Goal: Complete application form

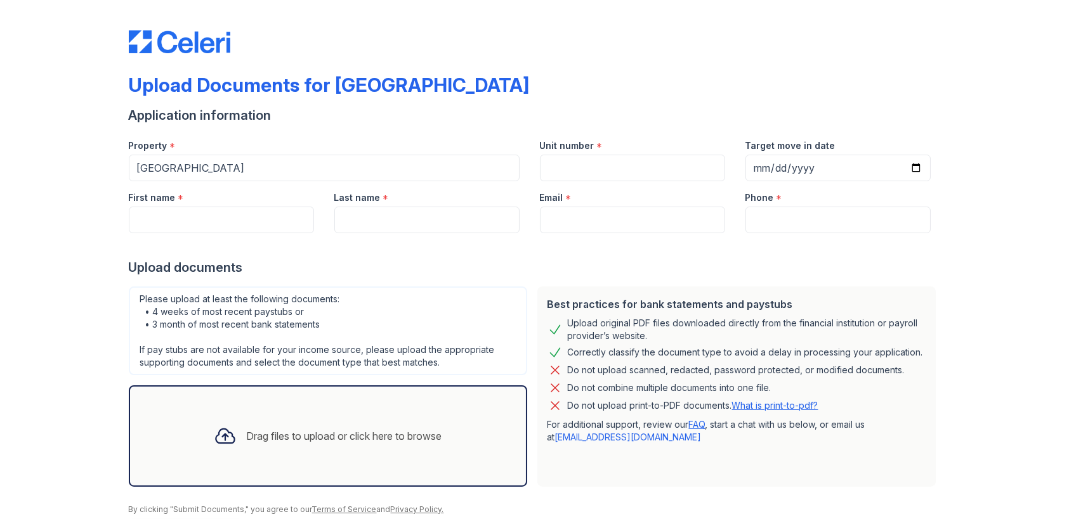
click at [263, 431] on div "Drag files to upload or click here to browse" at bounding box center [344, 436] width 195 height 15
click at [308, 417] on div "Drag files to upload or click here to browse" at bounding box center [328, 436] width 249 height 43
click at [271, 433] on div "Drag files to upload or click here to browse" at bounding box center [344, 436] width 195 height 15
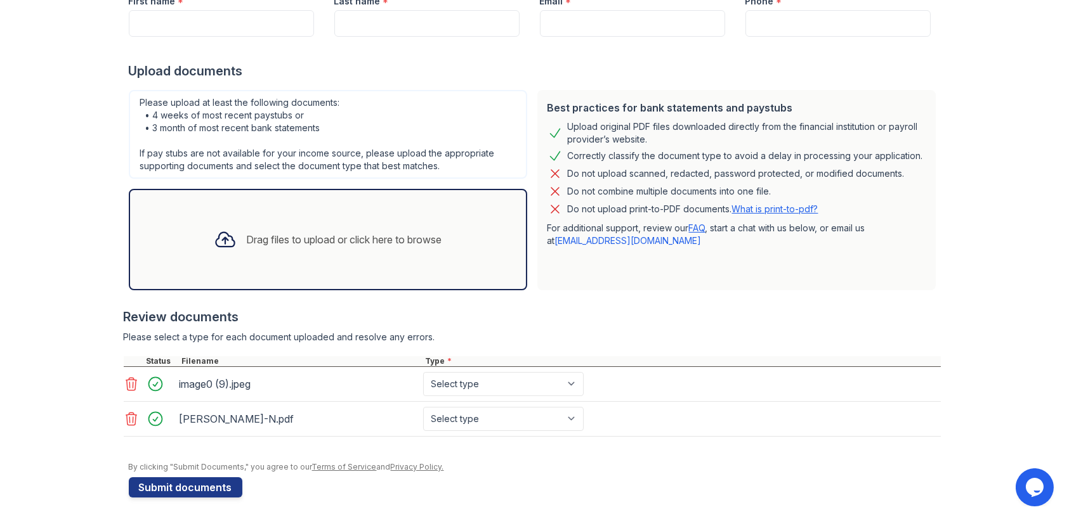
scroll to position [199, 0]
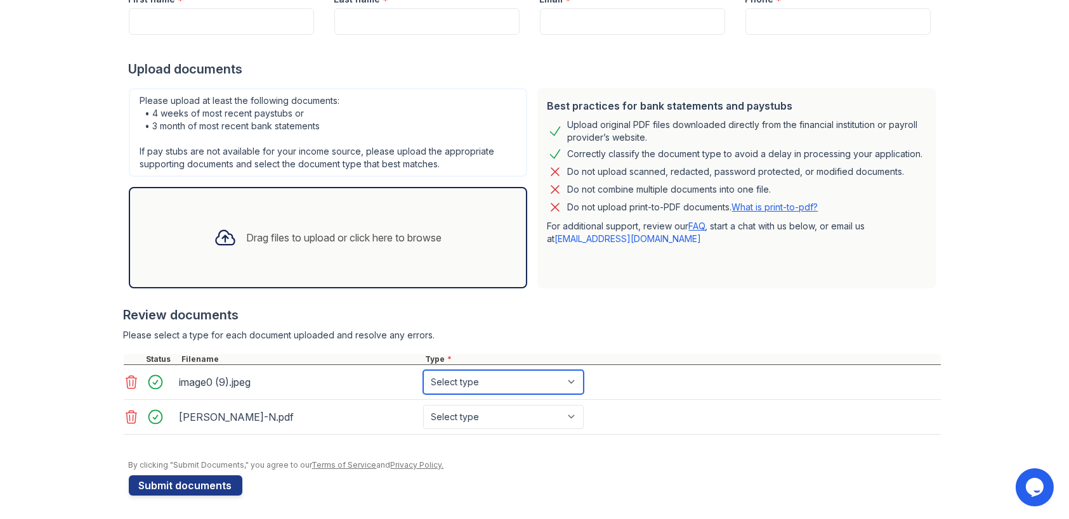
click at [546, 390] on select "Select type Paystub Bank Statement Offer Letter Tax Documents Benefit Award Let…" at bounding box center [503, 382] width 160 height 24
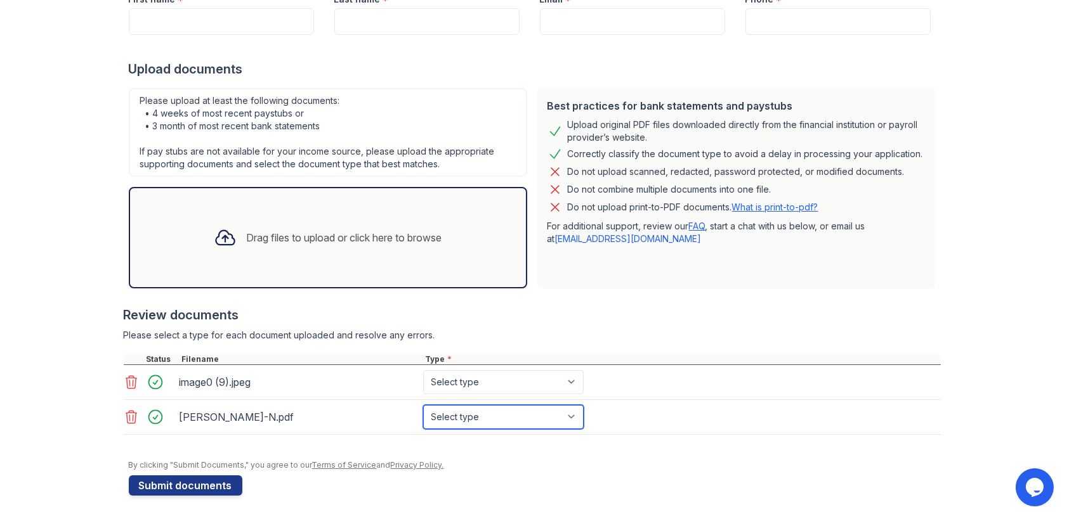
click at [467, 423] on select "Select type Paystub Bank Statement Offer Letter Tax Documents Benefit Award Let…" at bounding box center [503, 417] width 160 height 24
select select "paystub"
click at [423, 405] on select "Select type Paystub Bank Statement Offer Letter Tax Documents Benefit Award Let…" at bounding box center [503, 417] width 160 height 24
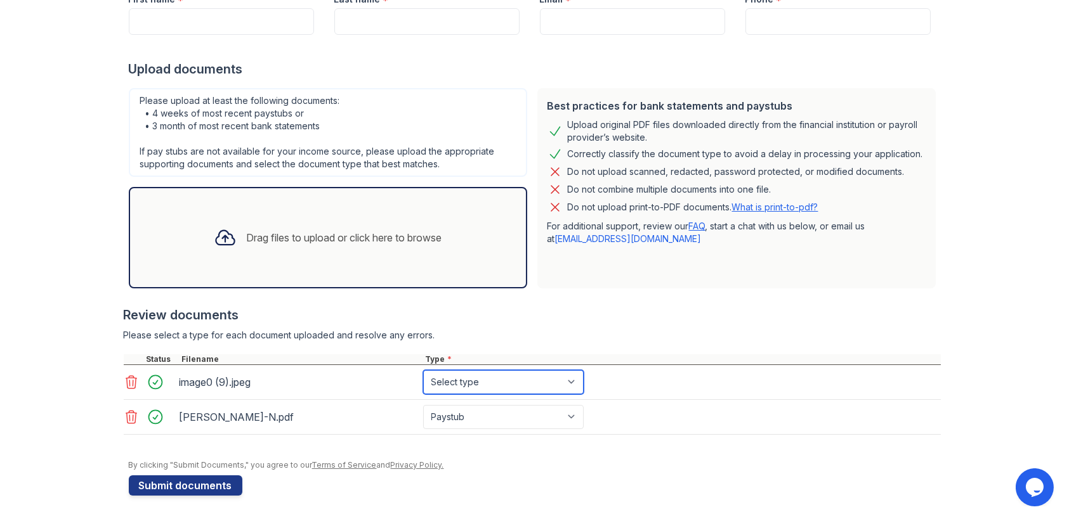
click at [446, 389] on select "Select type Paystub Bank Statement Offer Letter Tax Documents Benefit Award Let…" at bounding box center [503, 382] width 160 height 24
select select "paystub"
click at [423, 370] on select "Select type Paystub Bank Statement Offer Letter Tax Documents Benefit Award Let…" at bounding box center [503, 382] width 160 height 24
click at [208, 483] on button "Submit documents" at bounding box center [186, 486] width 114 height 20
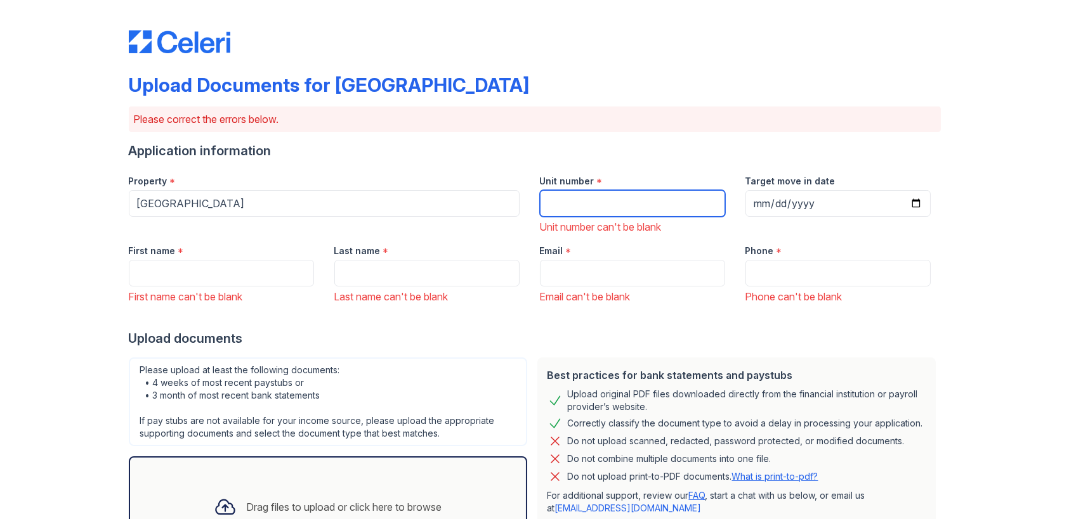
click at [592, 205] on input "Unit number" at bounding box center [632, 203] width 185 height 27
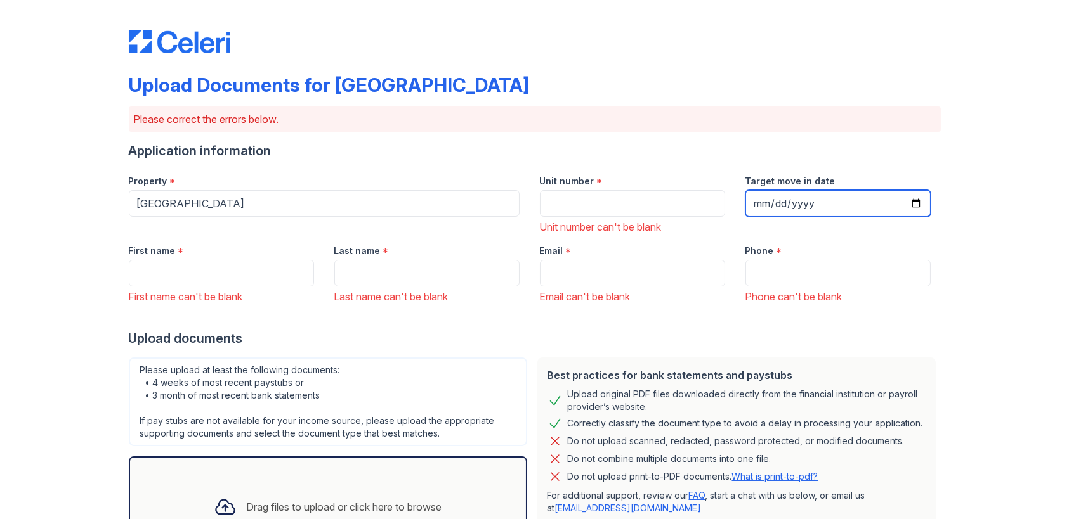
click at [796, 201] on input "Target move in date" at bounding box center [837, 203] width 185 height 27
click at [774, 199] on input "Target move in date" at bounding box center [837, 203] width 185 height 27
click at [761, 203] on input "Target move in date" at bounding box center [837, 203] width 185 height 27
type input "[DATE]"
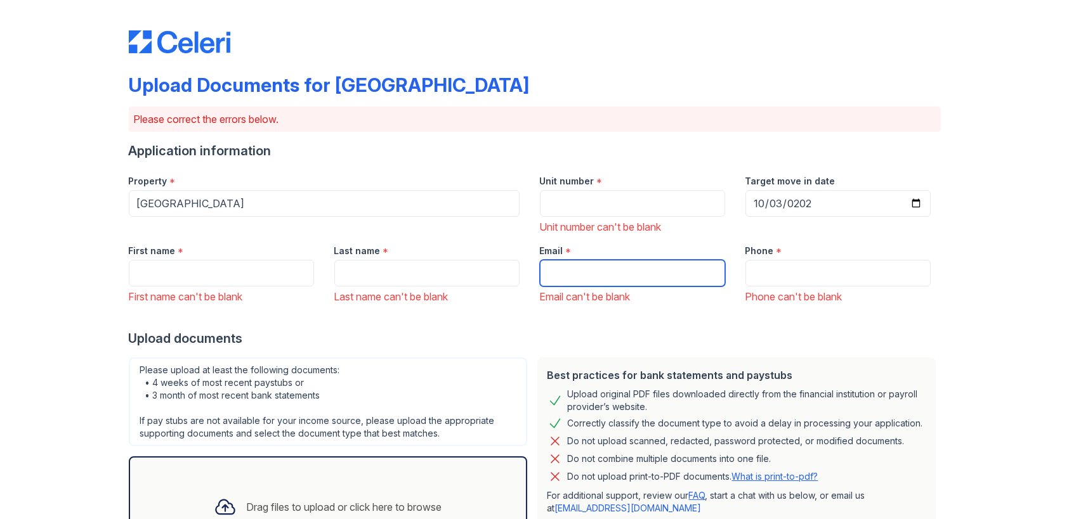
click at [709, 266] on input "Email" at bounding box center [632, 273] width 185 height 27
click at [562, 271] on input "Email" at bounding box center [632, 273] width 185 height 27
paste input "[PERSON_NAME][EMAIL_ADDRESS][DOMAIN_NAME]"
type input "[PERSON_NAME][EMAIL_ADDRESS][DOMAIN_NAME]"
click at [556, 145] on div "Application information" at bounding box center [535, 151] width 812 height 18
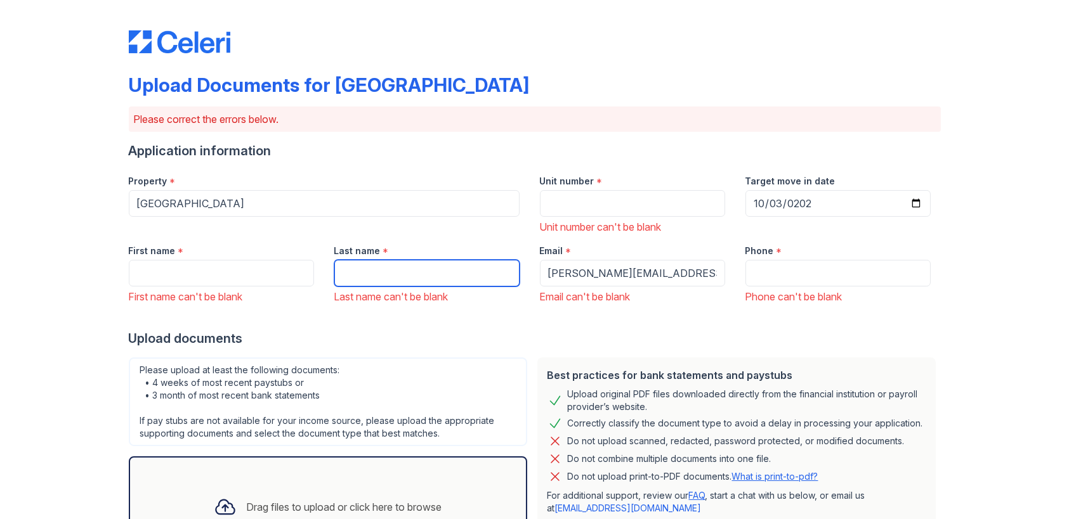
click at [413, 271] on input "Last name" at bounding box center [426, 273] width 185 height 27
type input "[PERSON_NAME]"
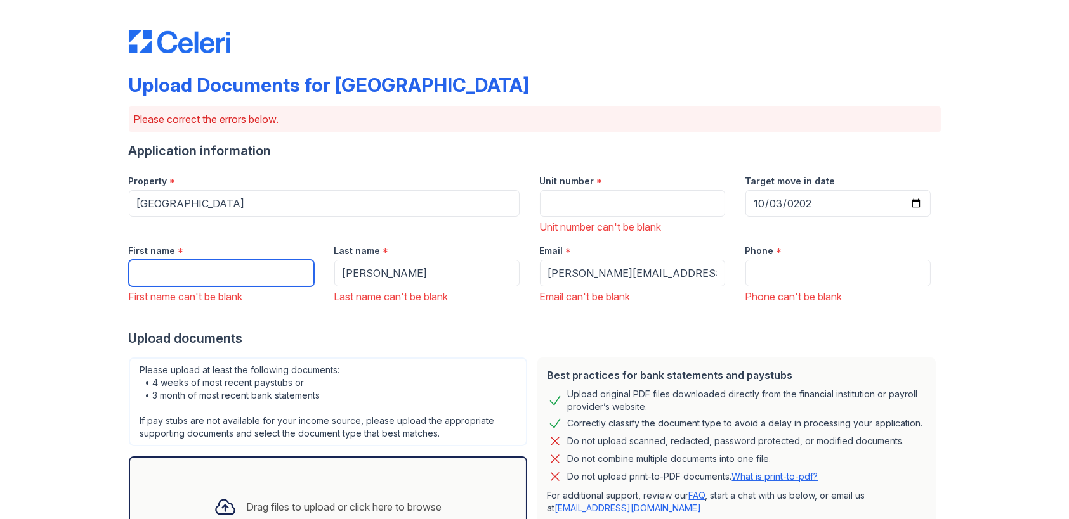
click at [156, 269] on input "First name" at bounding box center [221, 273] width 185 height 27
type input "[PERSON_NAME]"
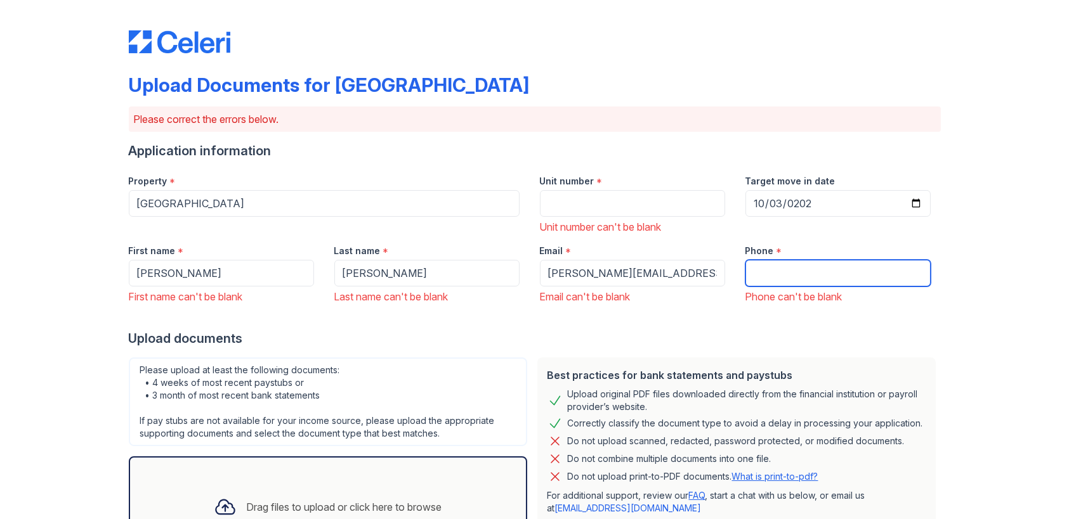
click at [851, 278] on input "Phone" at bounding box center [837, 273] width 185 height 27
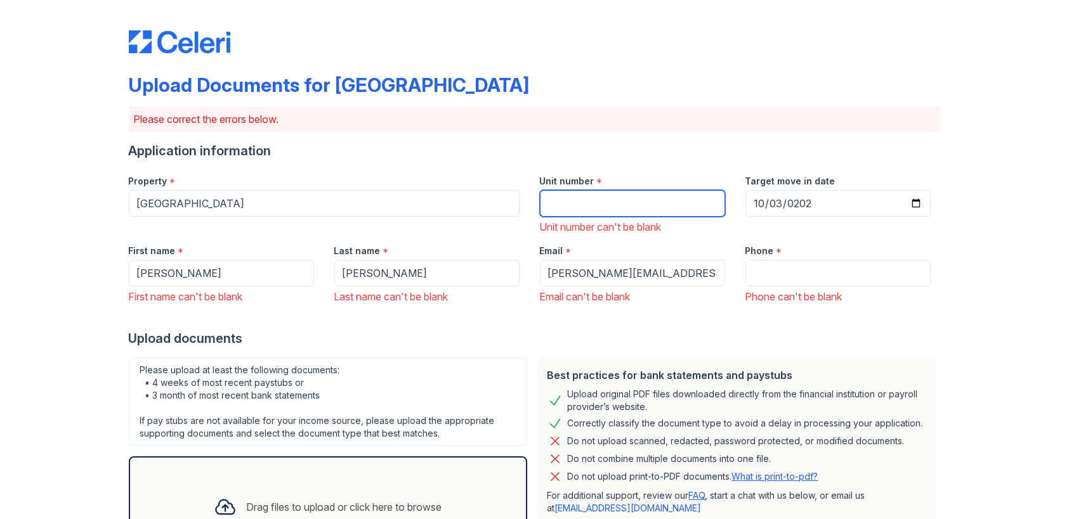
click at [657, 197] on input "Unit number" at bounding box center [632, 203] width 185 height 27
type input "1604"
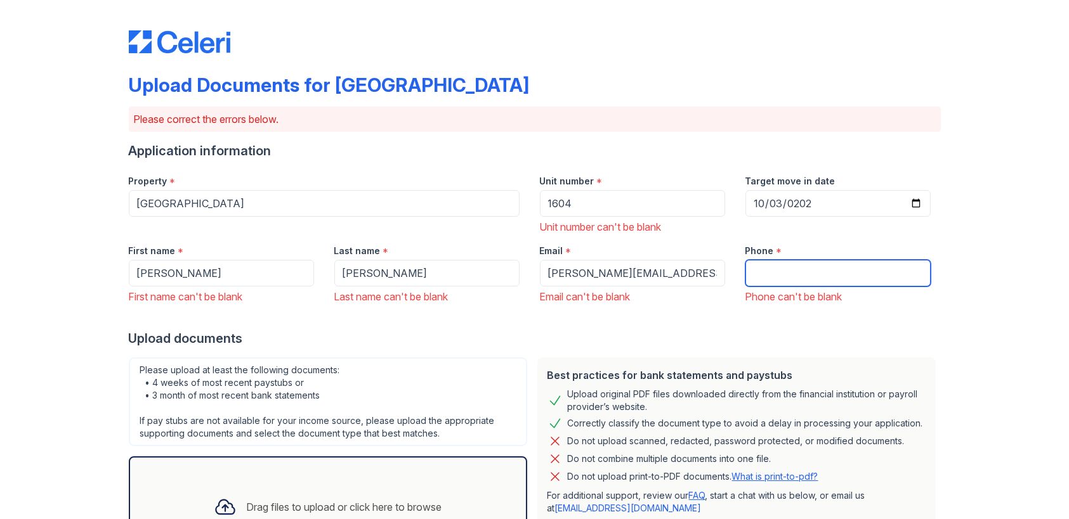
click at [774, 261] on input "Phone" at bounding box center [837, 273] width 185 height 27
type input "3617422006"
click at [1010, 254] on div "Upload Documents for [GEOGRAPHIC_DATA] Please correct the errors below. Applica…" at bounding box center [534, 395] width 1028 height 791
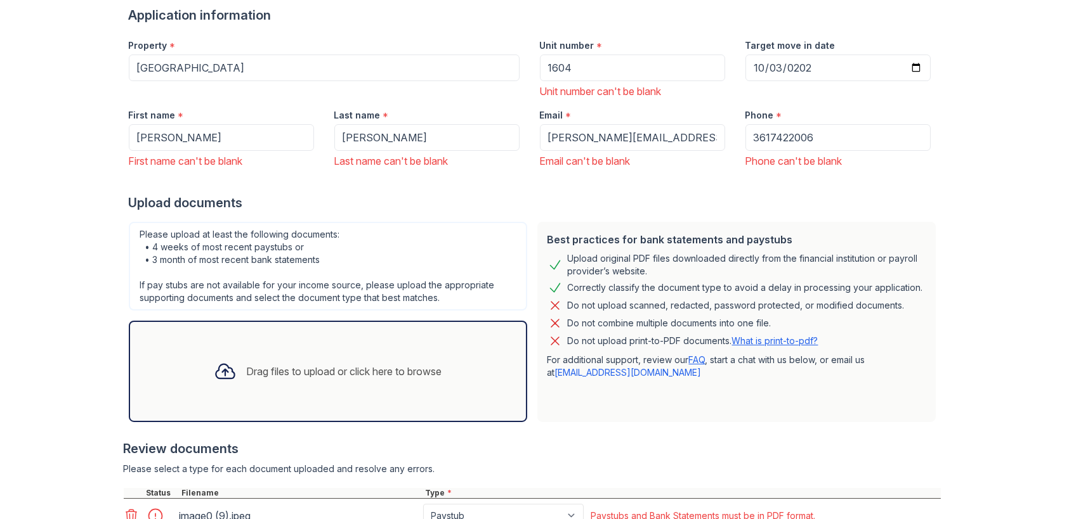
scroll to position [270, 0]
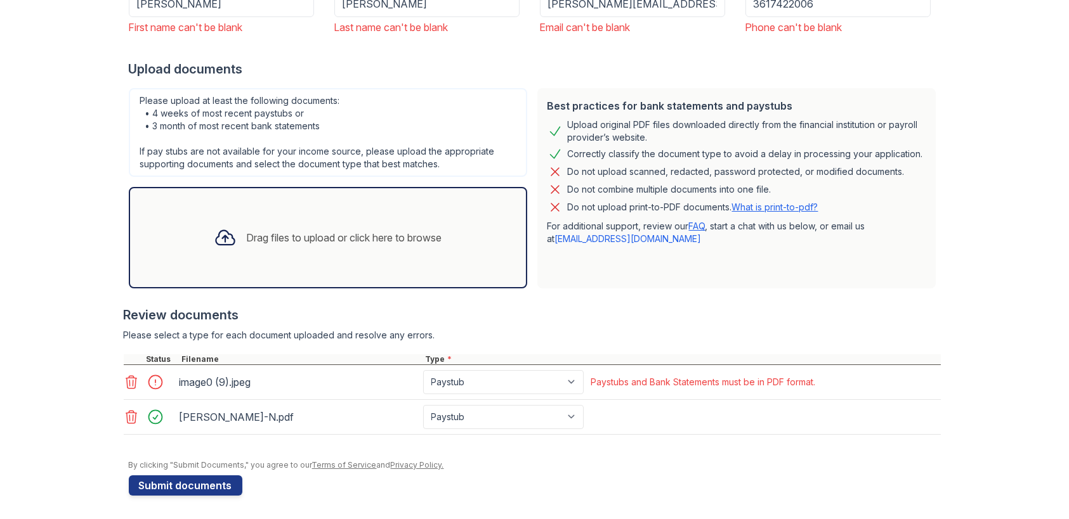
click at [153, 375] on div at bounding box center [159, 383] width 36 height 18
click at [124, 379] on icon at bounding box center [131, 382] width 15 height 15
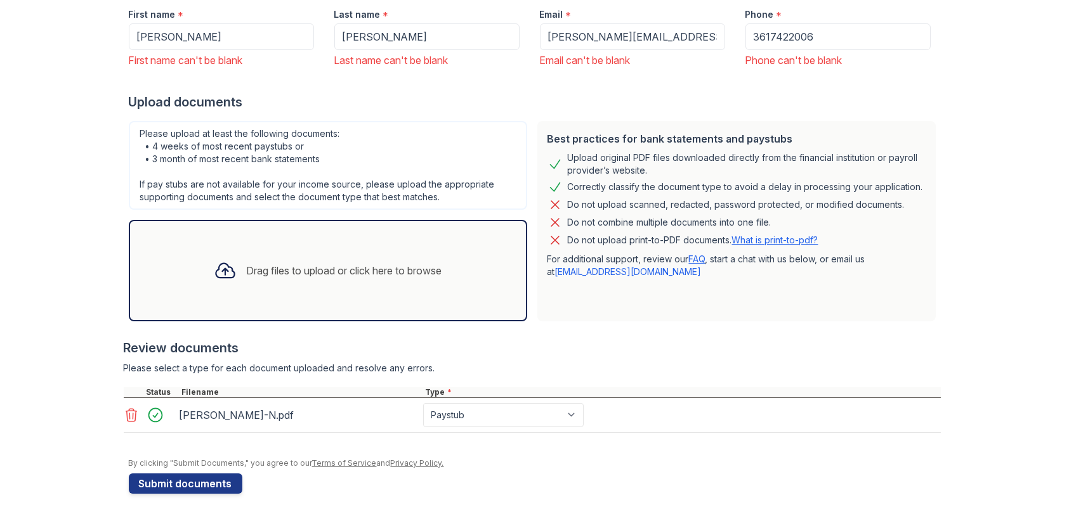
scroll to position [235, 0]
click at [162, 481] on button "Submit documents" at bounding box center [186, 485] width 114 height 20
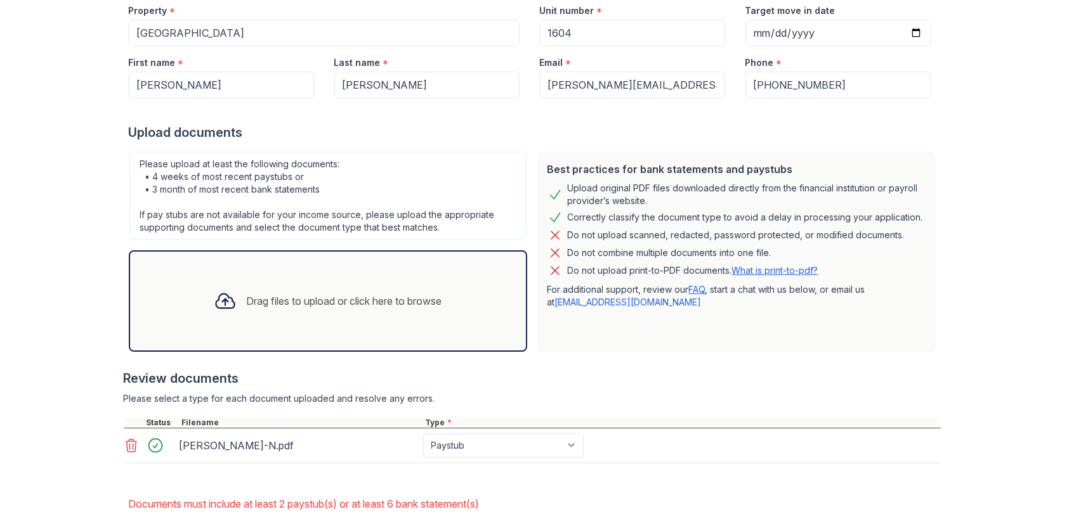
scroll to position [240, 0]
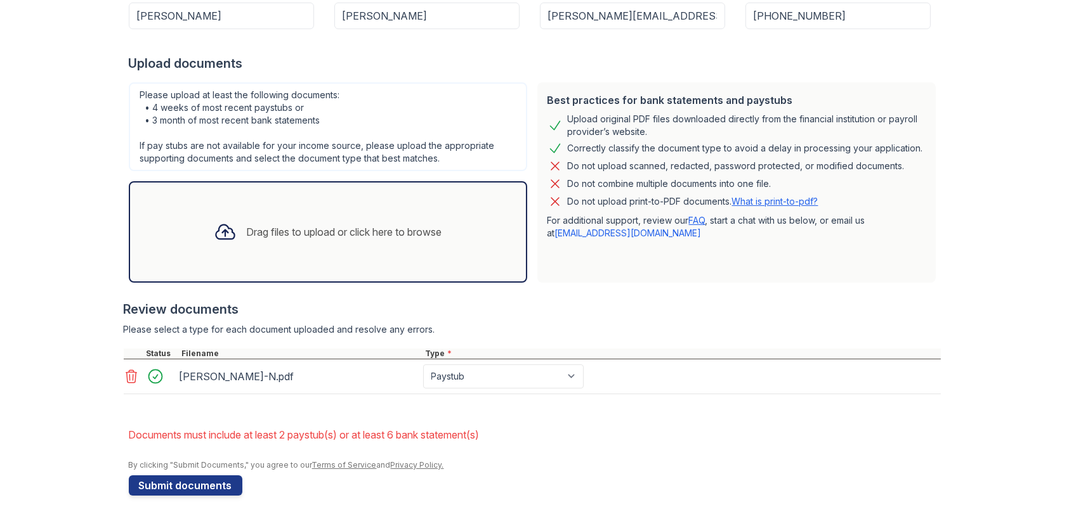
click at [282, 207] on div "Drag files to upload or click here to browse" at bounding box center [328, 231] width 398 height 101
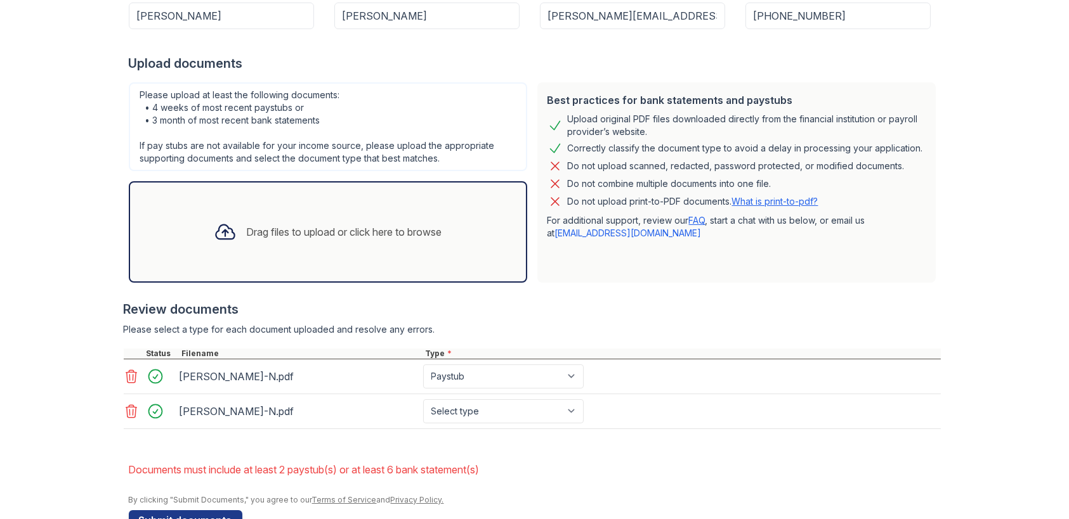
scroll to position [275, 0]
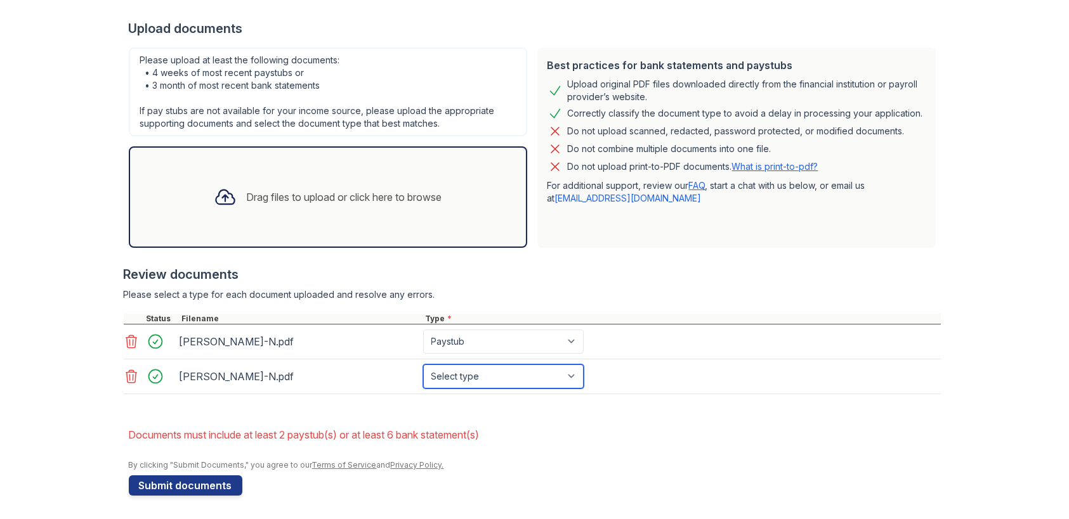
click at [462, 381] on select "Select type Paystub Bank Statement Offer Letter Tax Documents Benefit Award Let…" at bounding box center [503, 377] width 160 height 24
select select "paystub"
click at [423, 365] on select "Select type Paystub Bank Statement Offer Letter Tax Documents Benefit Award Let…" at bounding box center [503, 377] width 160 height 24
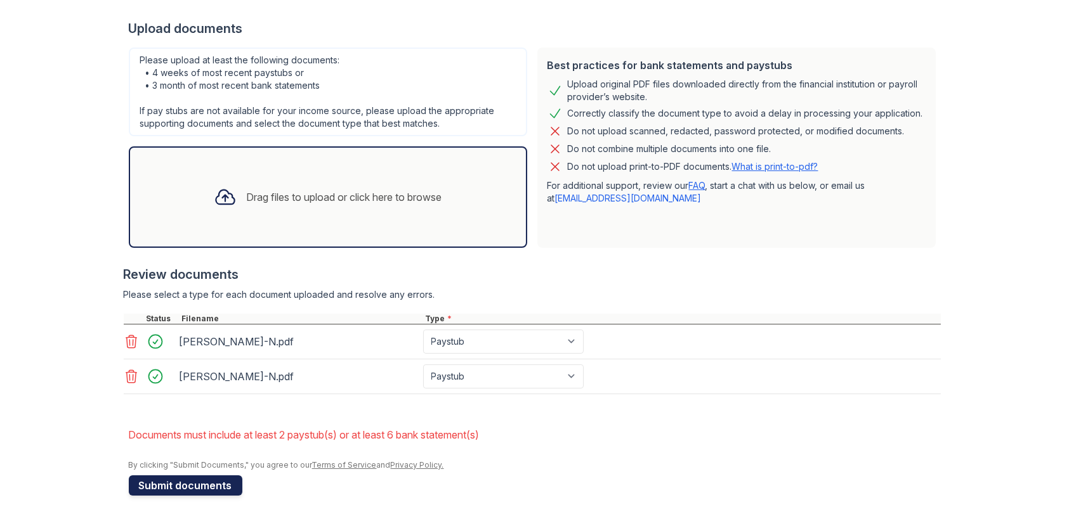
click at [212, 486] on button "Submit documents" at bounding box center [186, 486] width 114 height 20
